Goal: Task Accomplishment & Management: Use online tool/utility

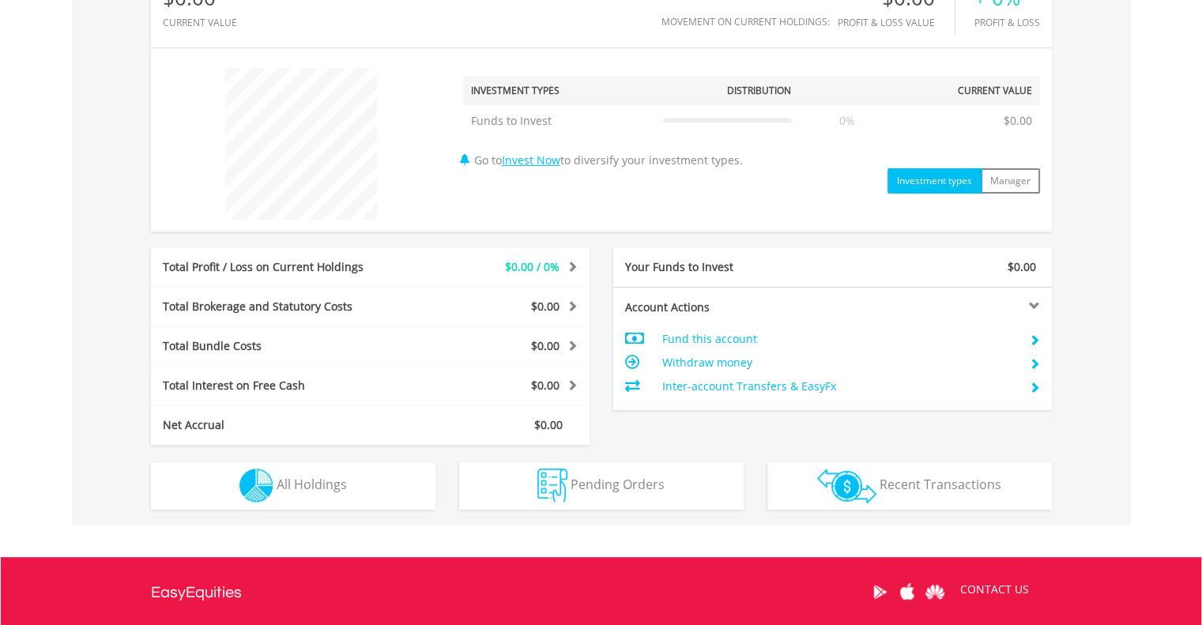
scroll to position [545, 0]
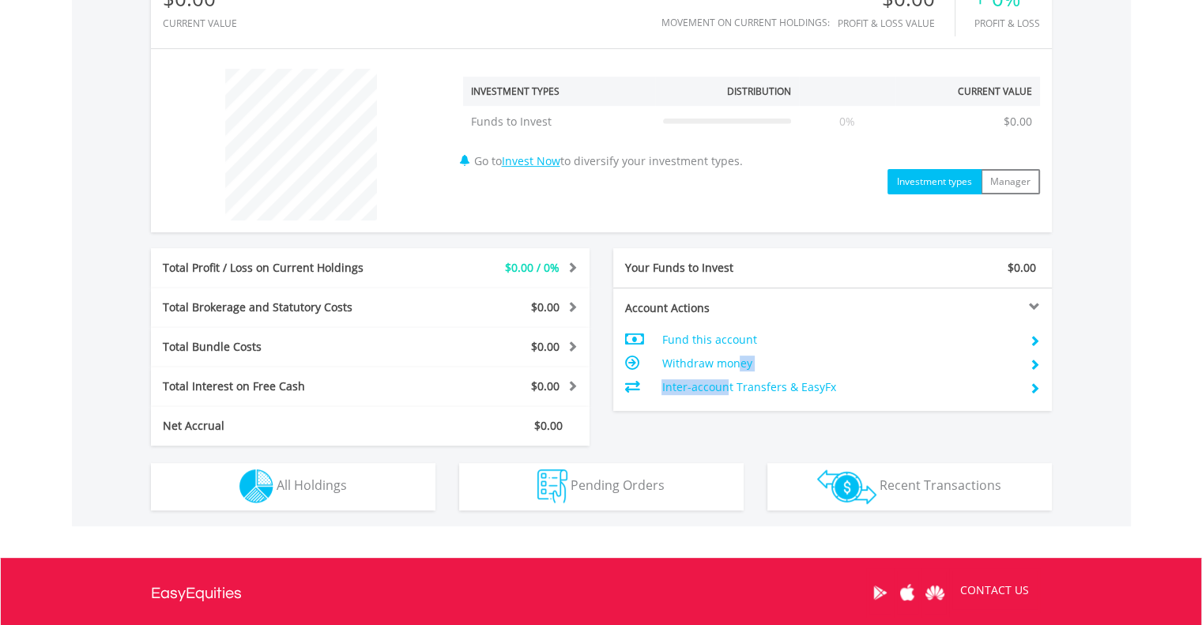
drag, startPoint x: 740, startPoint y: 364, endPoint x: 726, endPoint y: 386, distance: 27.0
click at [726, 386] on tbody "Fund this account Withdraw money Inter-account Transfers & EasyFx" at bounding box center [832, 363] width 415 height 71
click at [1106, 173] on div "$0.00 CURRENT VALUE Movement on Current Holdings: $0.00 Profit & Loss Value + 0…" at bounding box center [601, 235] width 1059 height 582
click at [743, 388] on td "Inter-account Transfers & EasyFx" at bounding box center [838, 387] width 355 height 24
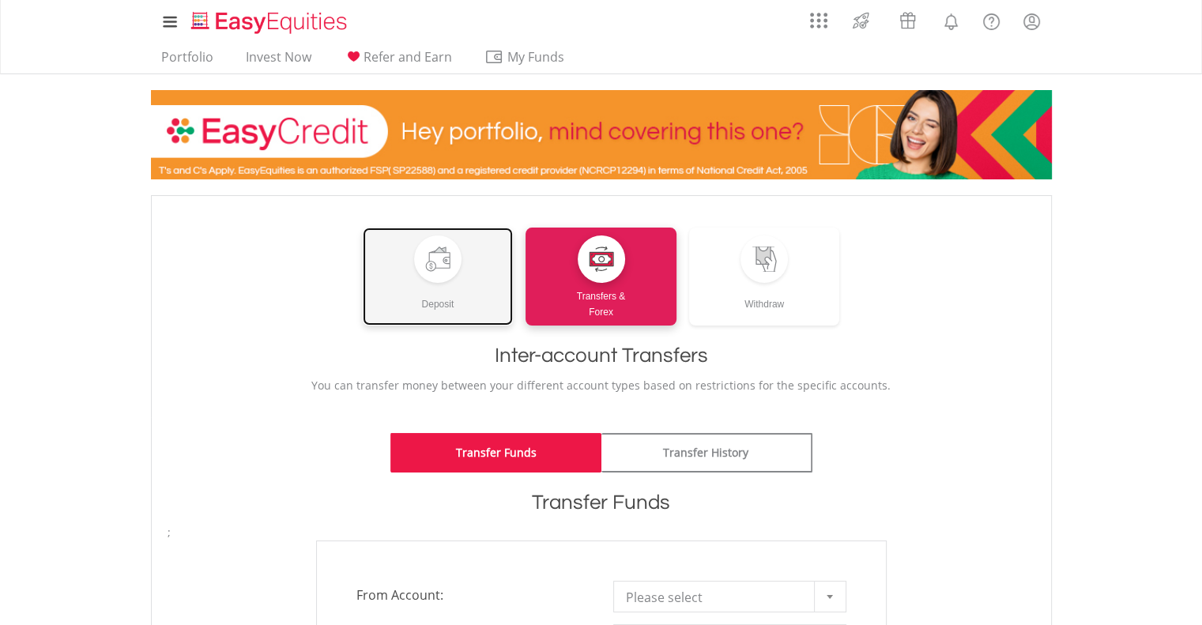
click at [473, 315] on link "Deposit" at bounding box center [438, 277] width 151 height 98
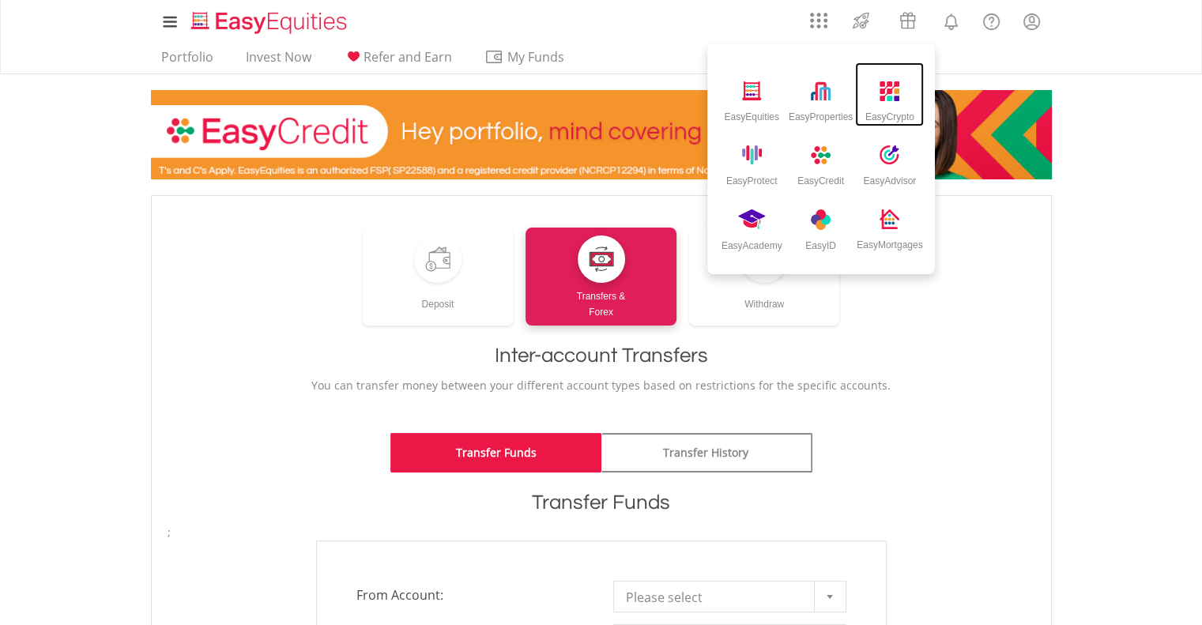
click at [881, 112] on div "EasyCrypto" at bounding box center [889, 113] width 49 height 17
